Goal: Find specific page/section: Find specific page/section

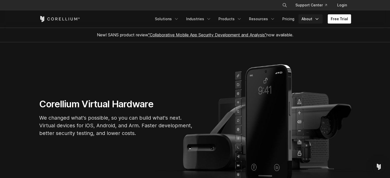
click at [317, 18] on icon "Navigation Menu" at bounding box center [317, 18] width 5 height 5
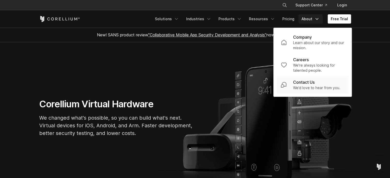
click at [315, 81] on p "Contact Us" at bounding box center [304, 82] width 22 height 6
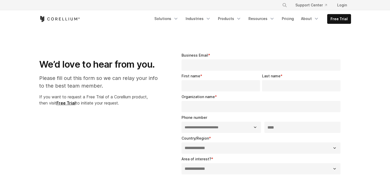
select select "**"
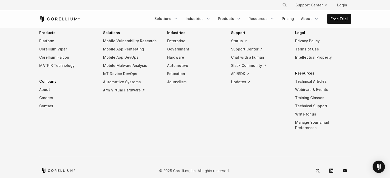
scroll to position [416, 0]
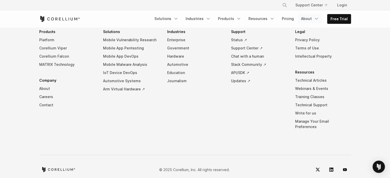
click at [318, 16] on link "About" at bounding box center [310, 18] width 24 height 9
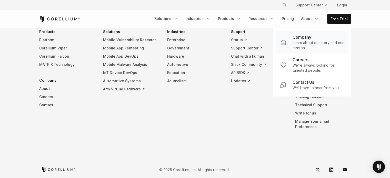
click at [308, 39] on p "Company" at bounding box center [302, 37] width 19 height 6
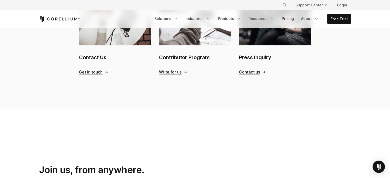
scroll to position [539, 0]
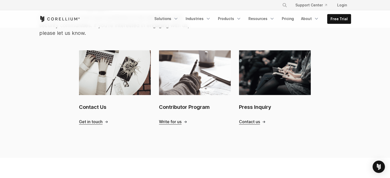
click at [101, 119] on span "Get in touch" at bounding box center [91, 121] width 24 height 5
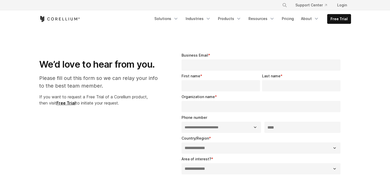
select select "**"
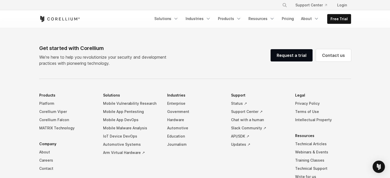
scroll to position [359, 0]
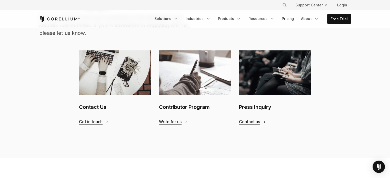
click at [260, 119] on span "Contact us" at bounding box center [249, 121] width 21 height 5
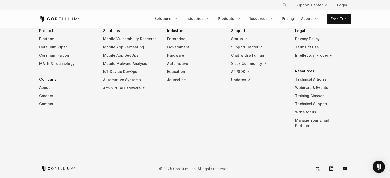
scroll to position [361, 0]
click at [314, 112] on link "Write for us" at bounding box center [323, 112] width 56 height 8
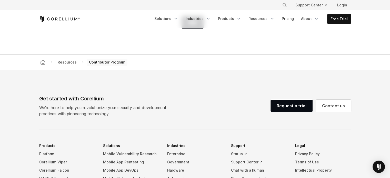
scroll to position [1103, 0]
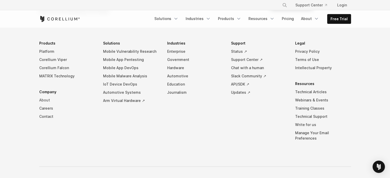
click at [43, 99] on link "About" at bounding box center [67, 100] width 56 height 8
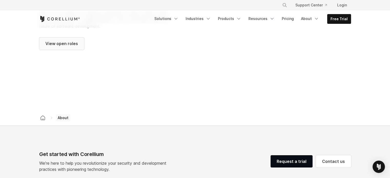
scroll to position [795, 0]
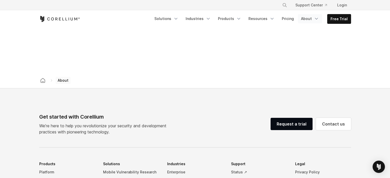
click at [314, 15] on link "About" at bounding box center [310, 18] width 24 height 9
